Goal: Navigation & Orientation: Find specific page/section

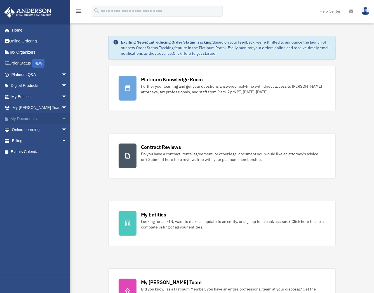
click at [29, 115] on link "My Documents arrow_drop_down" at bounding box center [40, 118] width 72 height 11
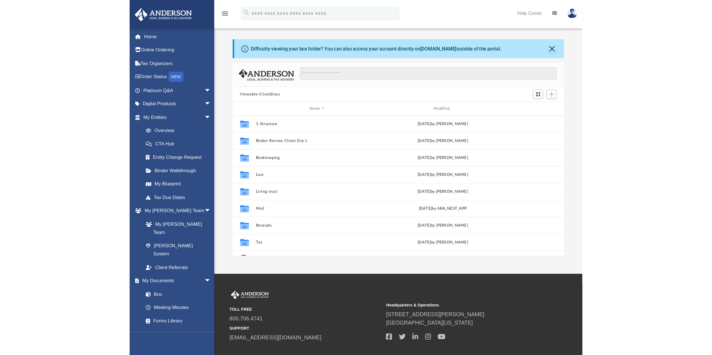
scroll to position [121, 572]
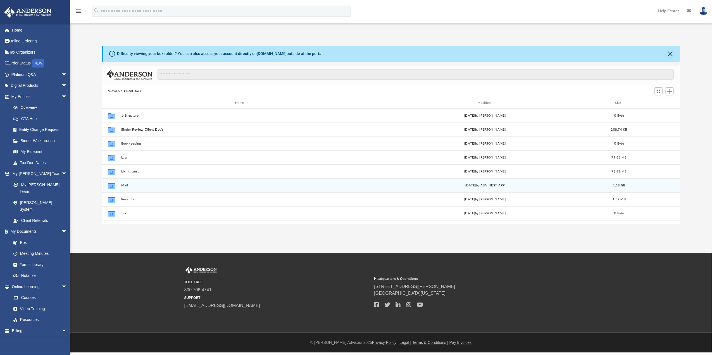
click at [127, 183] on div "Collaborated Folder Mail [DATE] by ABA_NEST_APP 1.18 GB" at bounding box center [391, 186] width 578 height 14
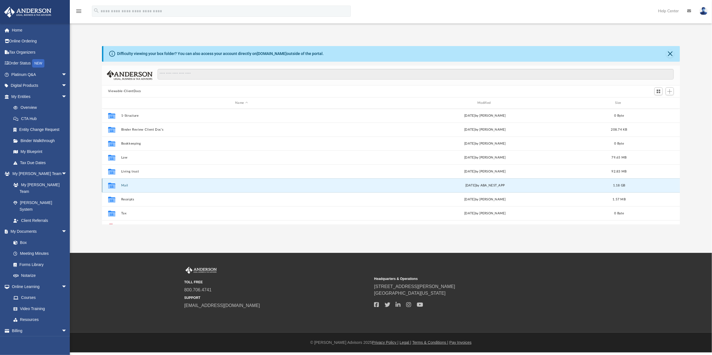
click at [123, 184] on button "Mail" at bounding box center [241, 186] width 241 height 4
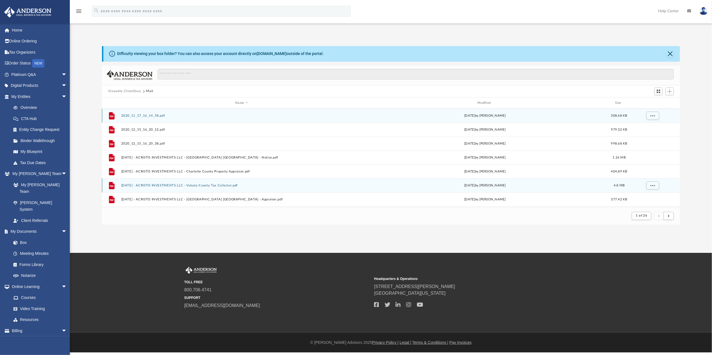
scroll to position [104, 572]
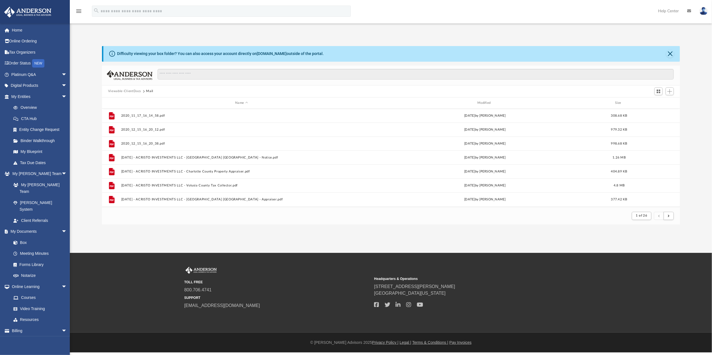
click at [379, 100] on div "Name Modified Size" at bounding box center [391, 103] width 578 height 11
click at [379, 102] on div "Modified" at bounding box center [484, 103] width 241 height 5
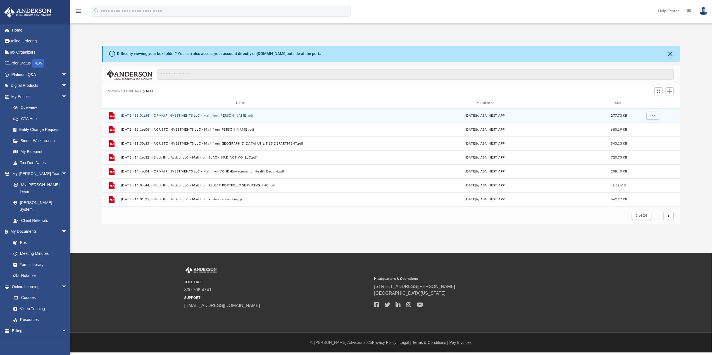
click at [176, 115] on button "[DATE] (15:01:54) - ORMAIR INVESTMENTS LLC - Mail from [PERSON_NAME].pdf" at bounding box center [241, 116] width 241 height 4
